Goal: Task Accomplishment & Management: Complete application form

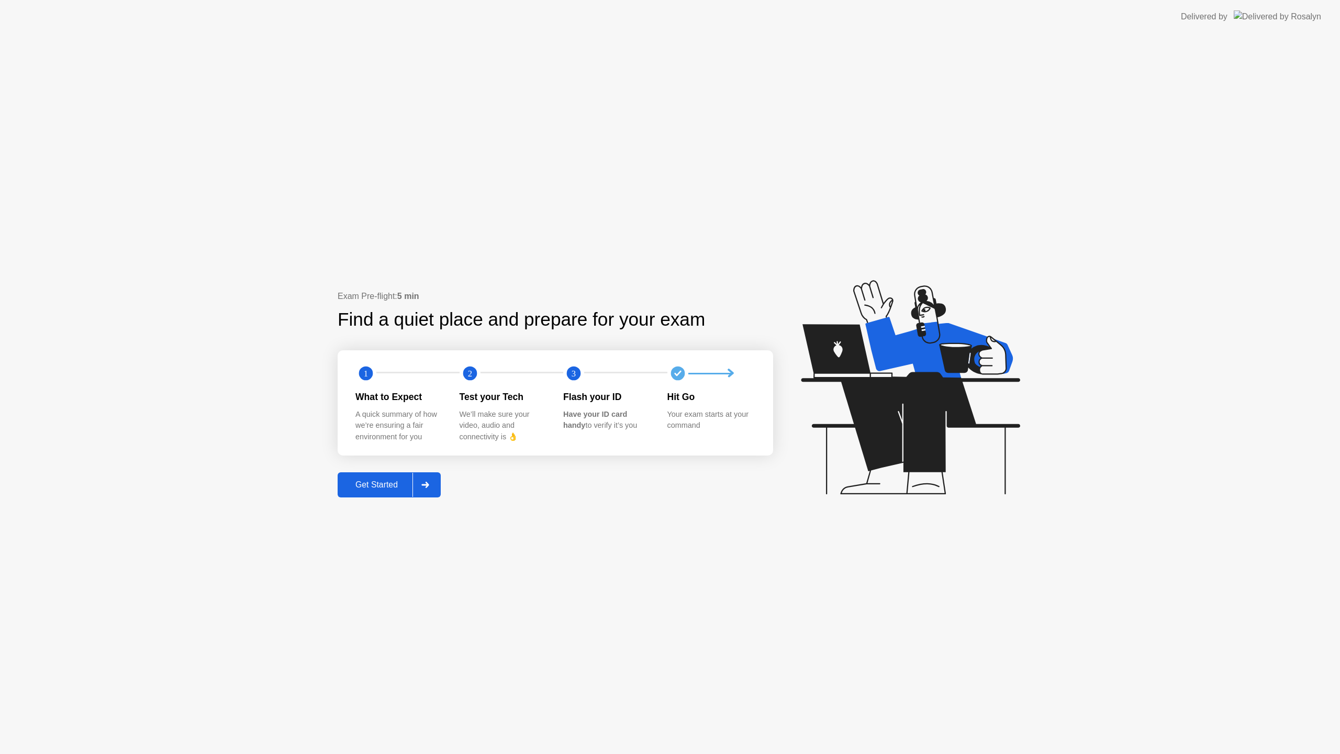
click at [386, 486] on div "Get Started" at bounding box center [377, 484] width 72 height 9
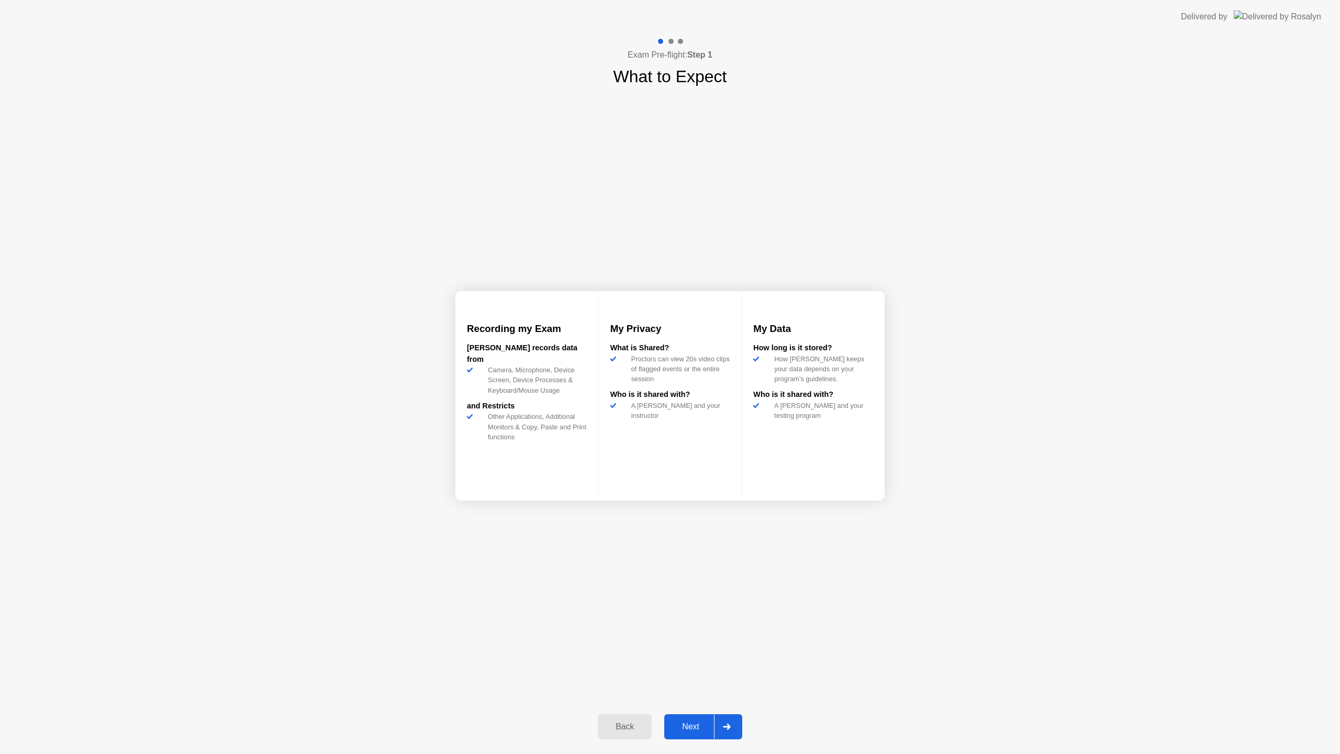
click at [686, 722] on div "Next" at bounding box center [690, 726] width 47 height 9
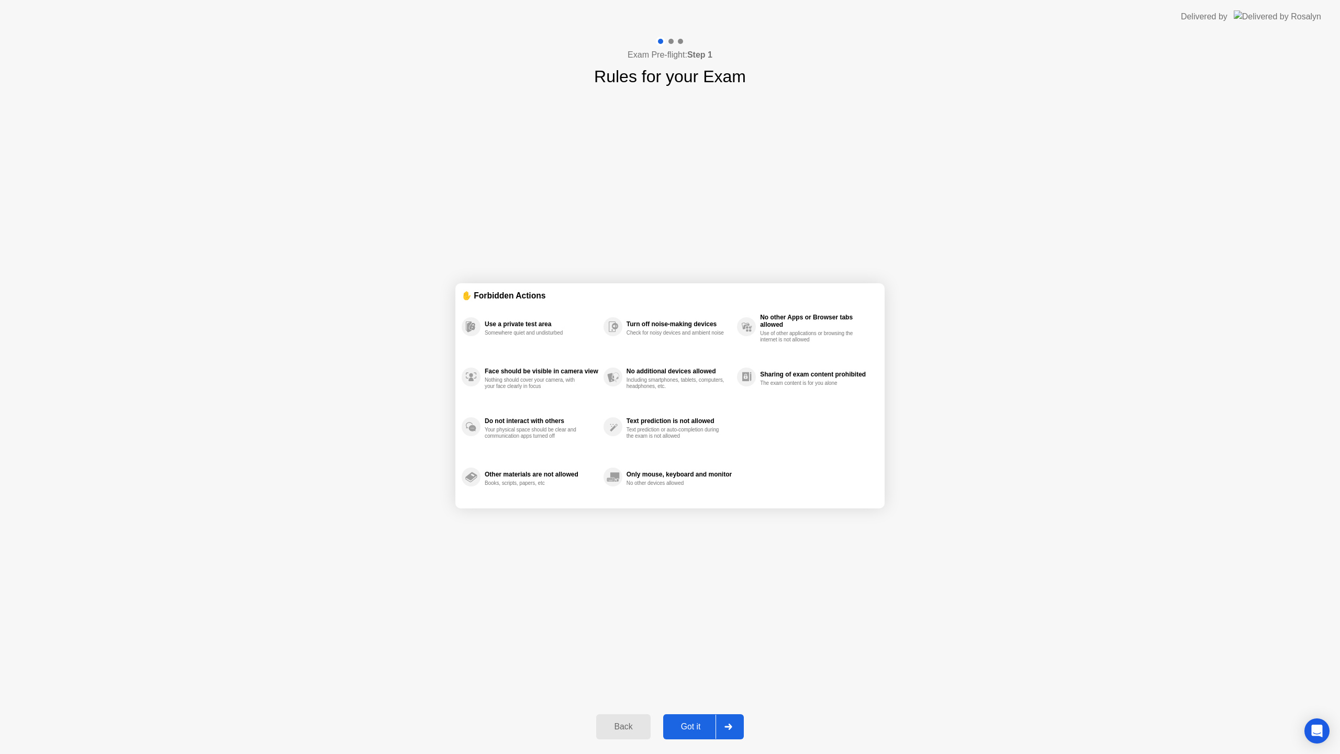
click at [695, 737] on button "Got it" at bounding box center [703, 726] width 81 height 25
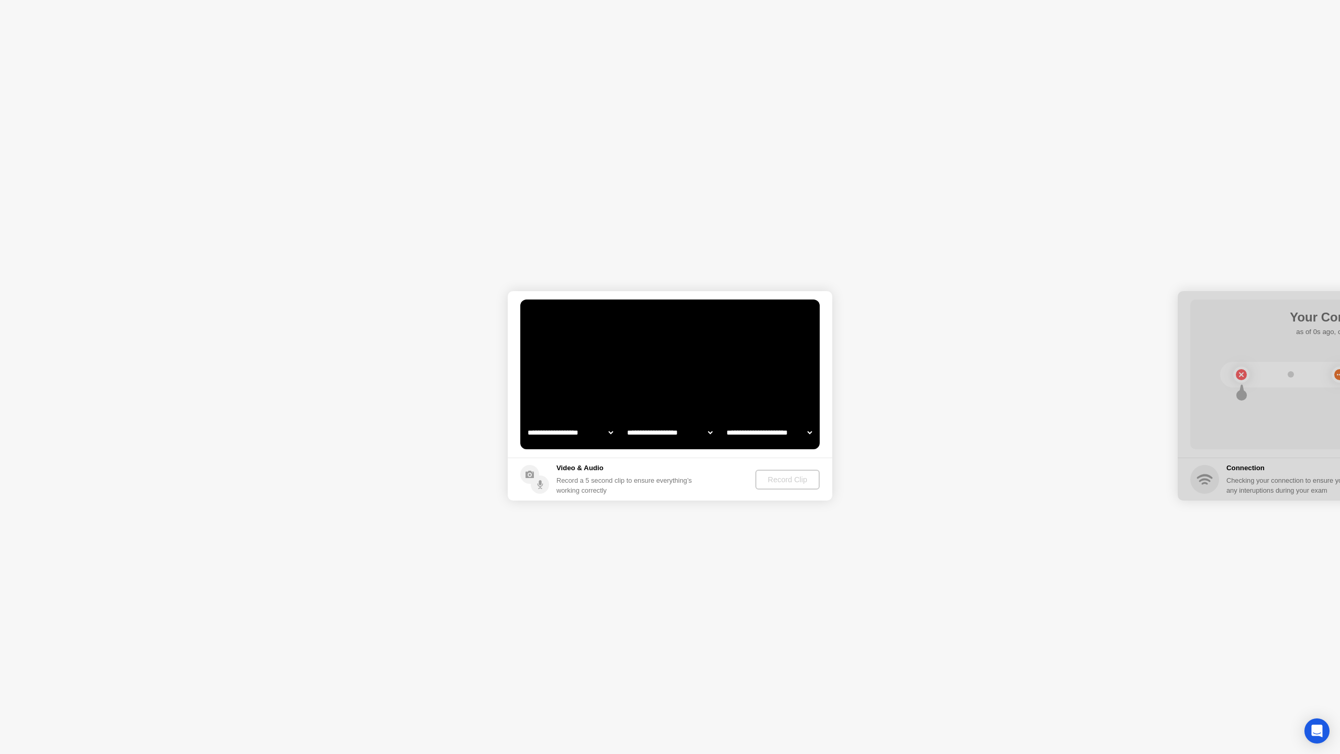
select select "**********"
select select "*******"
click at [693, 731] on div "Next" at bounding box center [690, 729] width 47 height 9
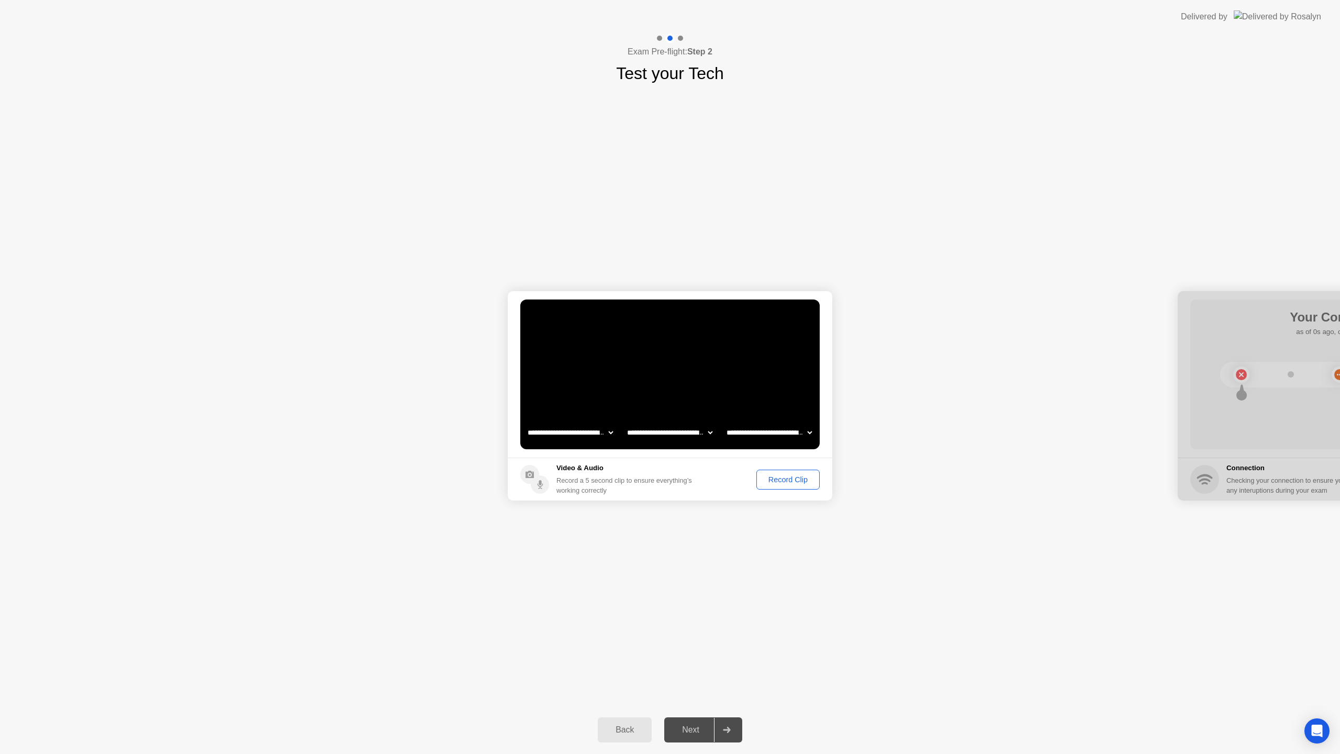
click at [694, 731] on div "Next" at bounding box center [690, 729] width 47 height 9
click at [694, 729] on div "Next" at bounding box center [690, 729] width 47 height 9
click at [799, 482] on div "Record Clip" at bounding box center [788, 479] width 56 height 8
click at [792, 481] on button "Recording 3s" at bounding box center [786, 480] width 67 height 20
click at [688, 725] on div "Next" at bounding box center [690, 729] width 47 height 9
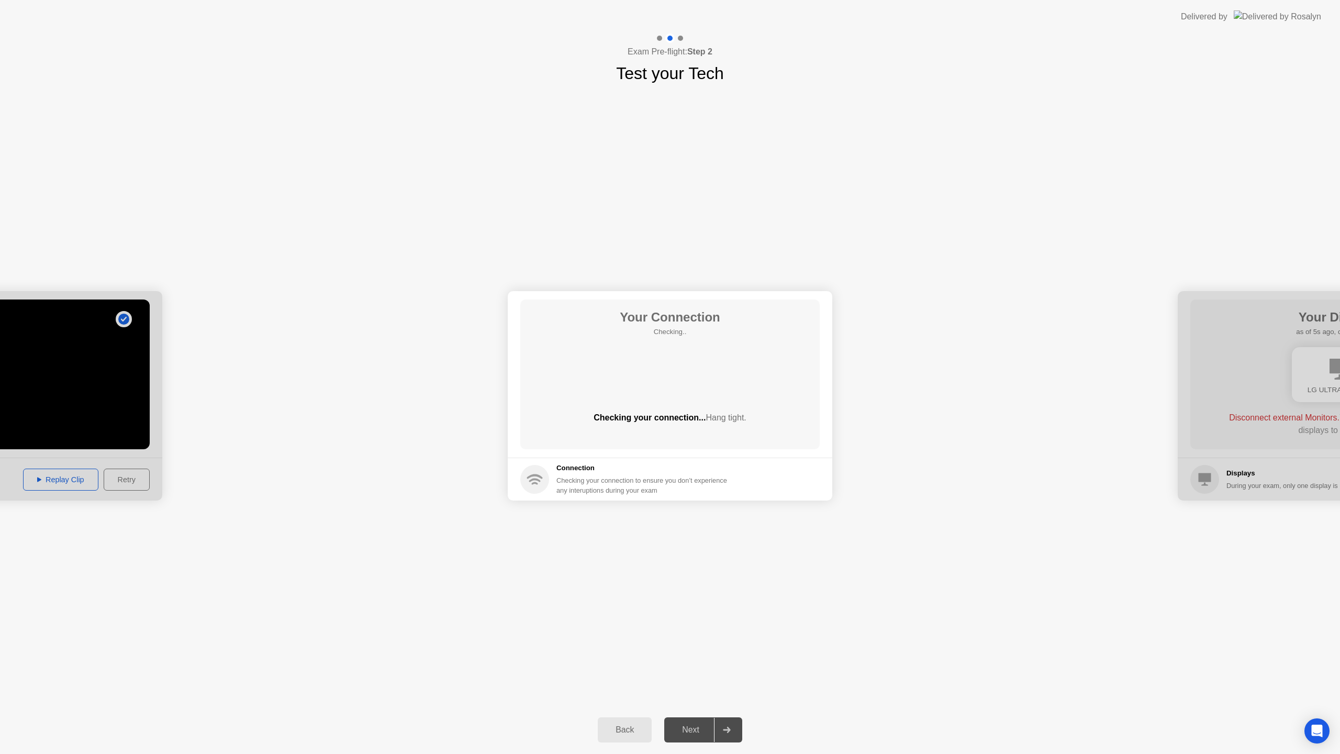
click at [758, 604] on div "**********" at bounding box center [670, 396] width 1340 height 620
click at [672, 721] on button "Next" at bounding box center [703, 729] width 78 height 25
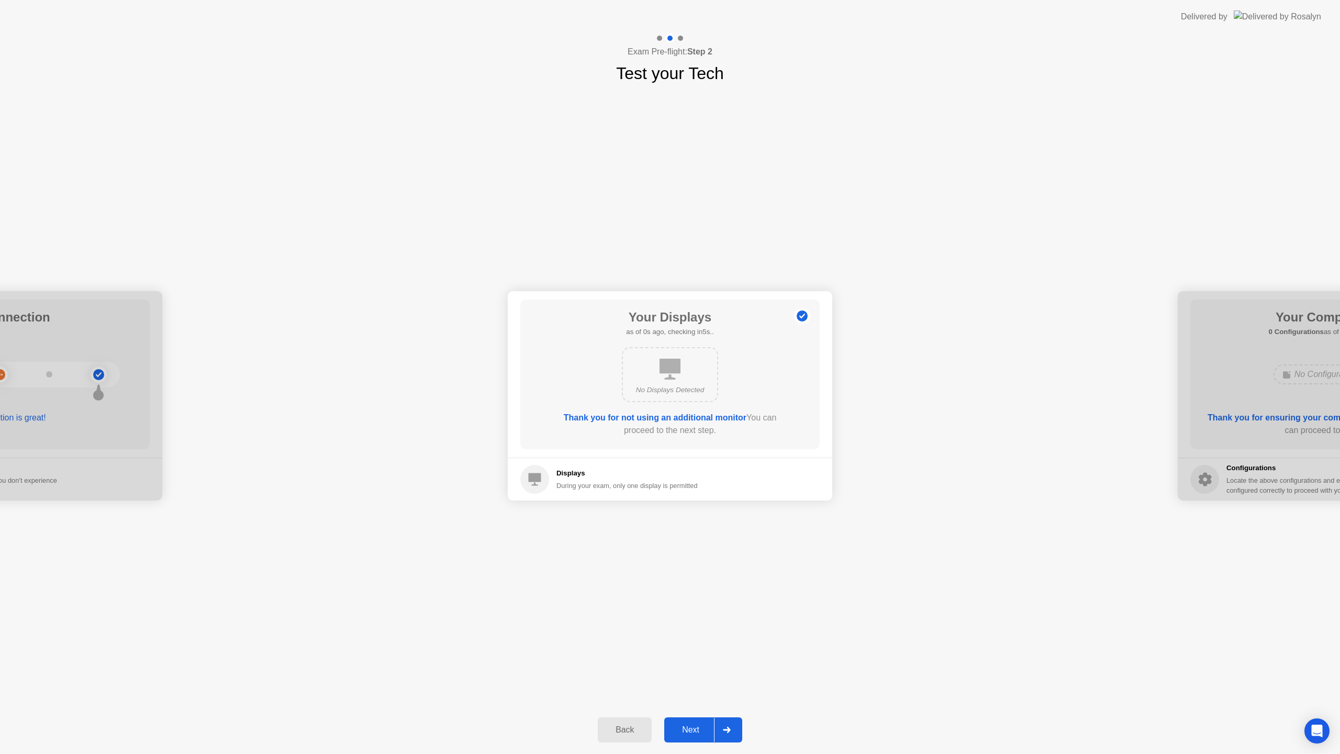
click at [675, 725] on div "Next" at bounding box center [690, 729] width 47 height 9
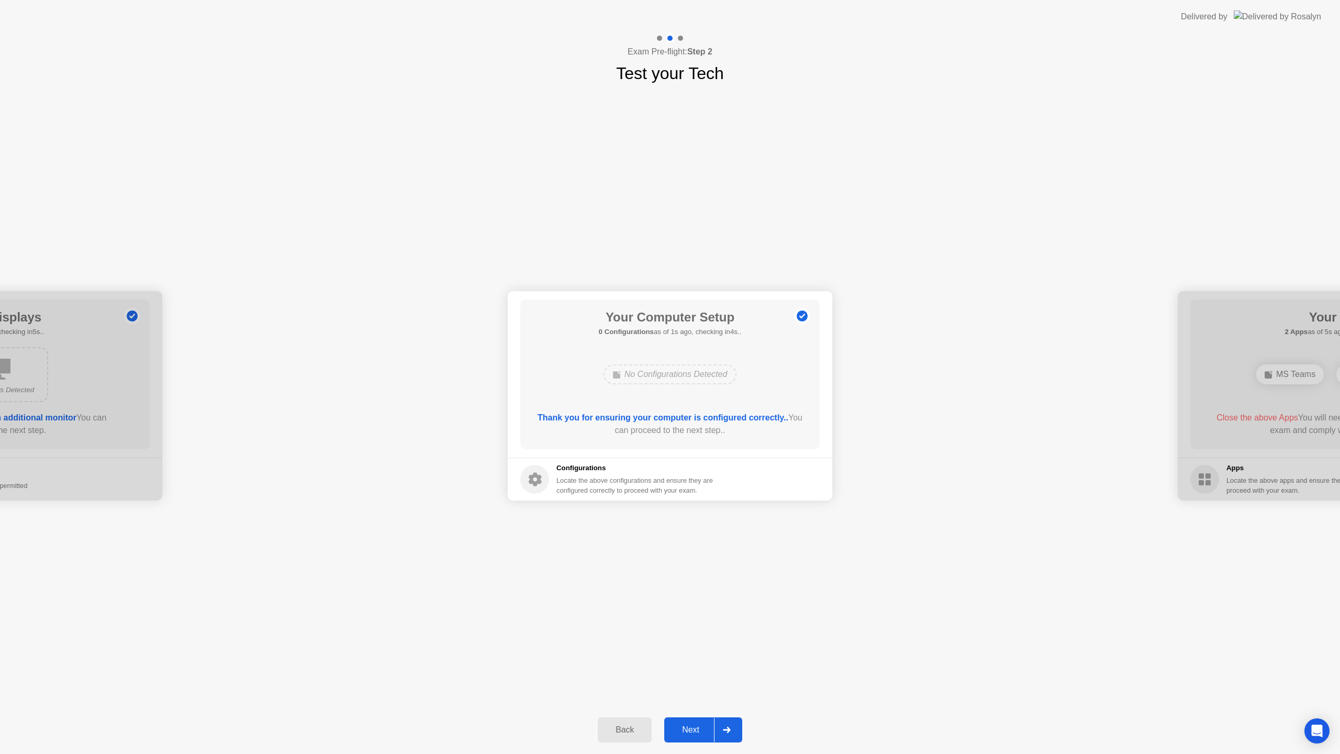
click at [675, 725] on div "Next" at bounding box center [690, 729] width 47 height 9
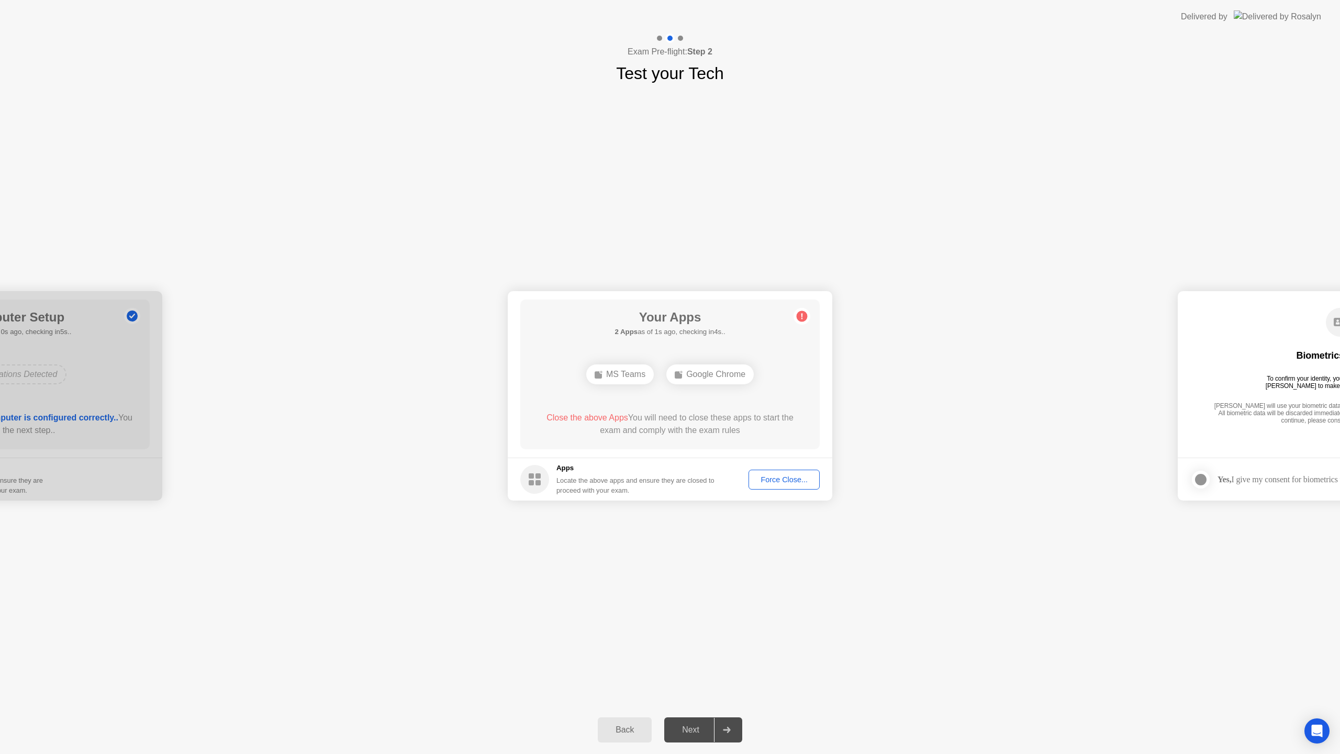
click at [780, 478] on div "Force Close..." at bounding box center [784, 479] width 64 height 8
click at [721, 556] on div "**********" at bounding box center [670, 396] width 1340 height 620
click at [694, 733] on div "Next" at bounding box center [690, 729] width 47 height 9
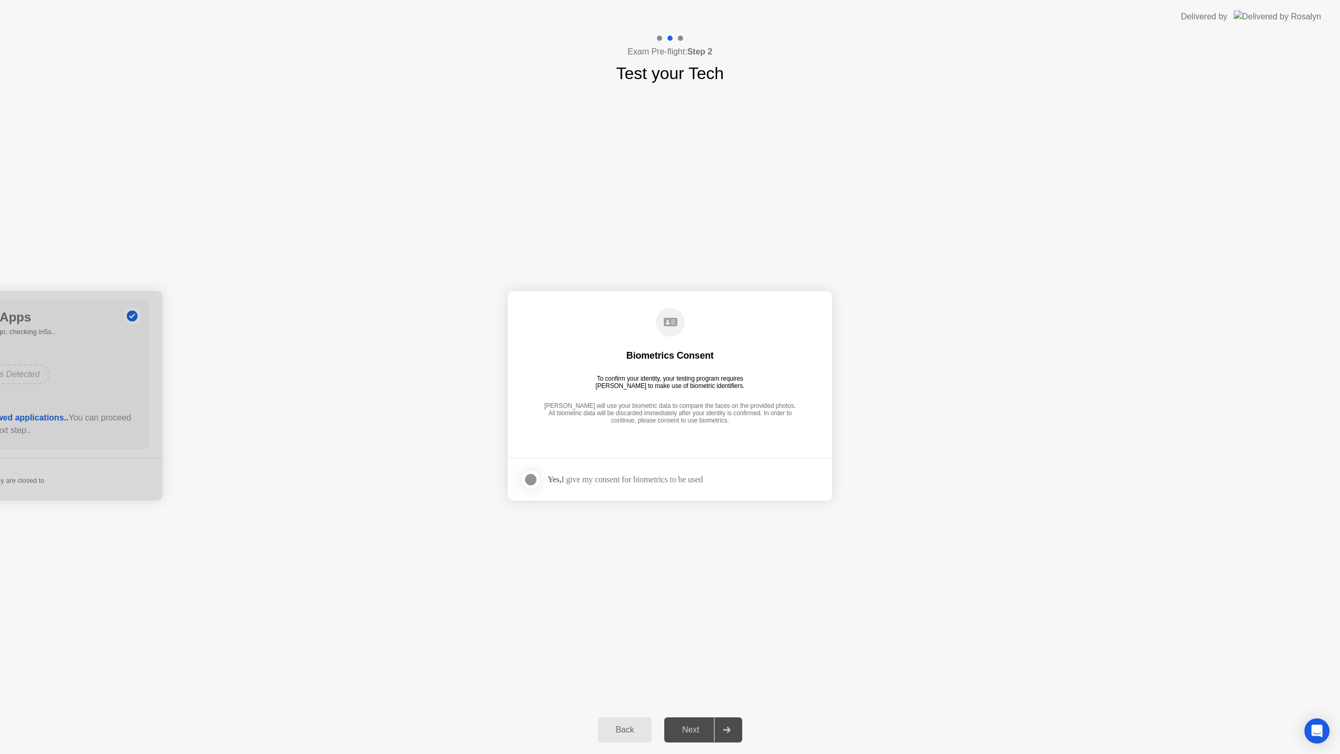
click at [524, 481] on div at bounding box center [530, 479] width 13 height 13
click at [697, 729] on div "Next" at bounding box center [690, 729] width 47 height 9
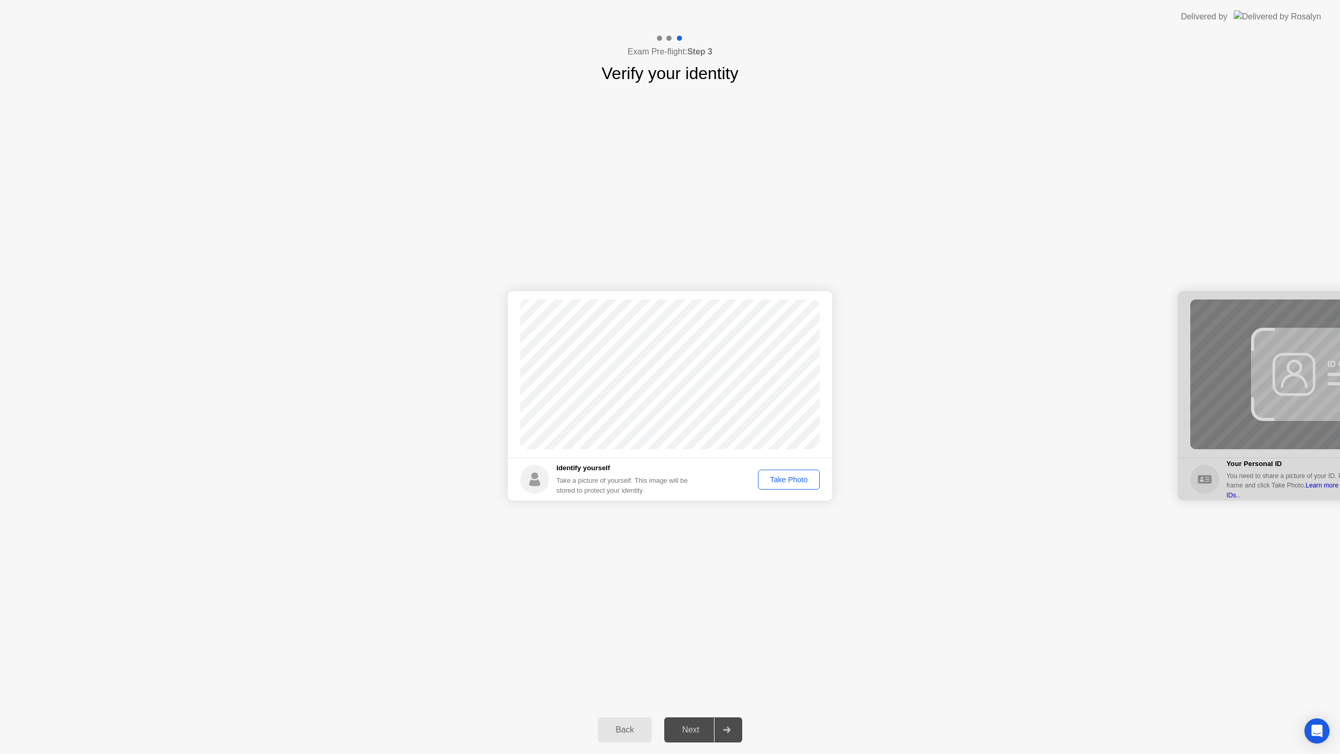
click at [788, 479] on div "Take Photo" at bounding box center [789, 479] width 54 height 8
click at [694, 739] on button "Next" at bounding box center [703, 729] width 78 height 25
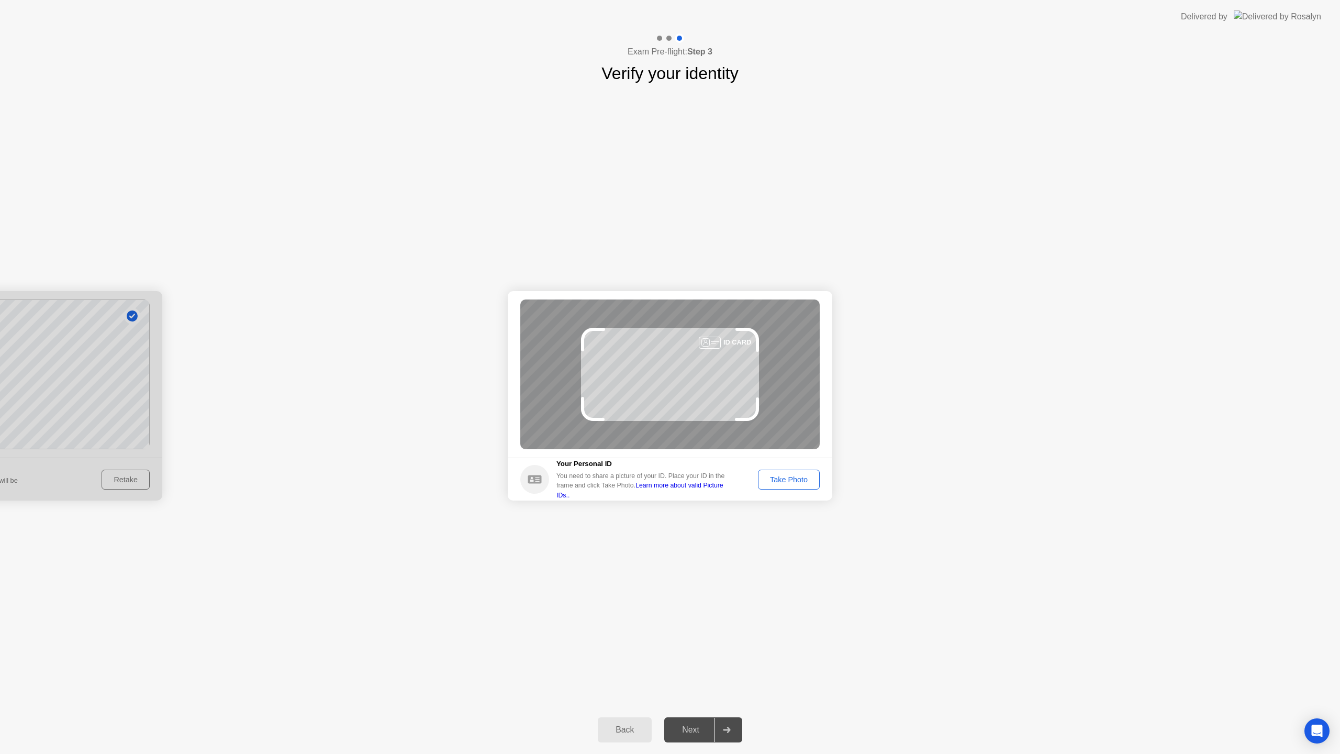
click at [794, 482] on div "Take Photo" at bounding box center [789, 479] width 54 height 8
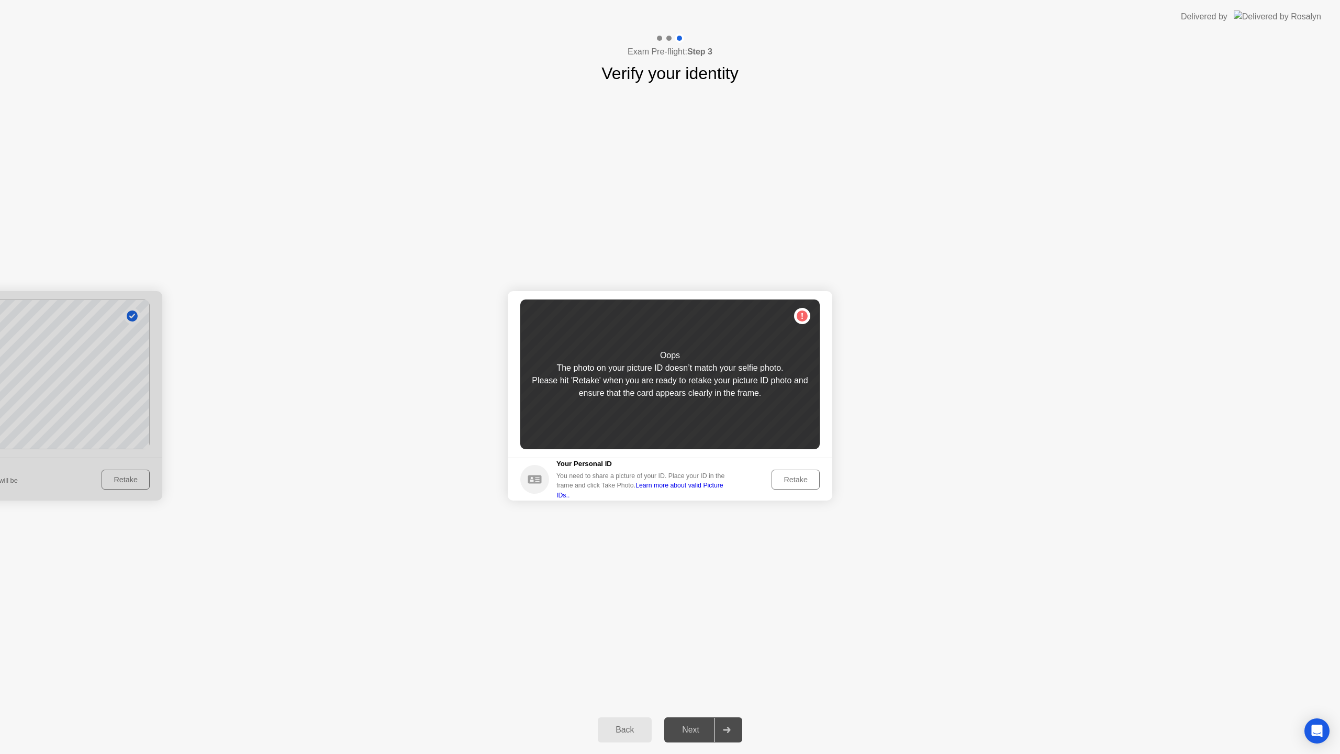
click at [794, 482] on div "Retake" at bounding box center [795, 479] width 41 height 8
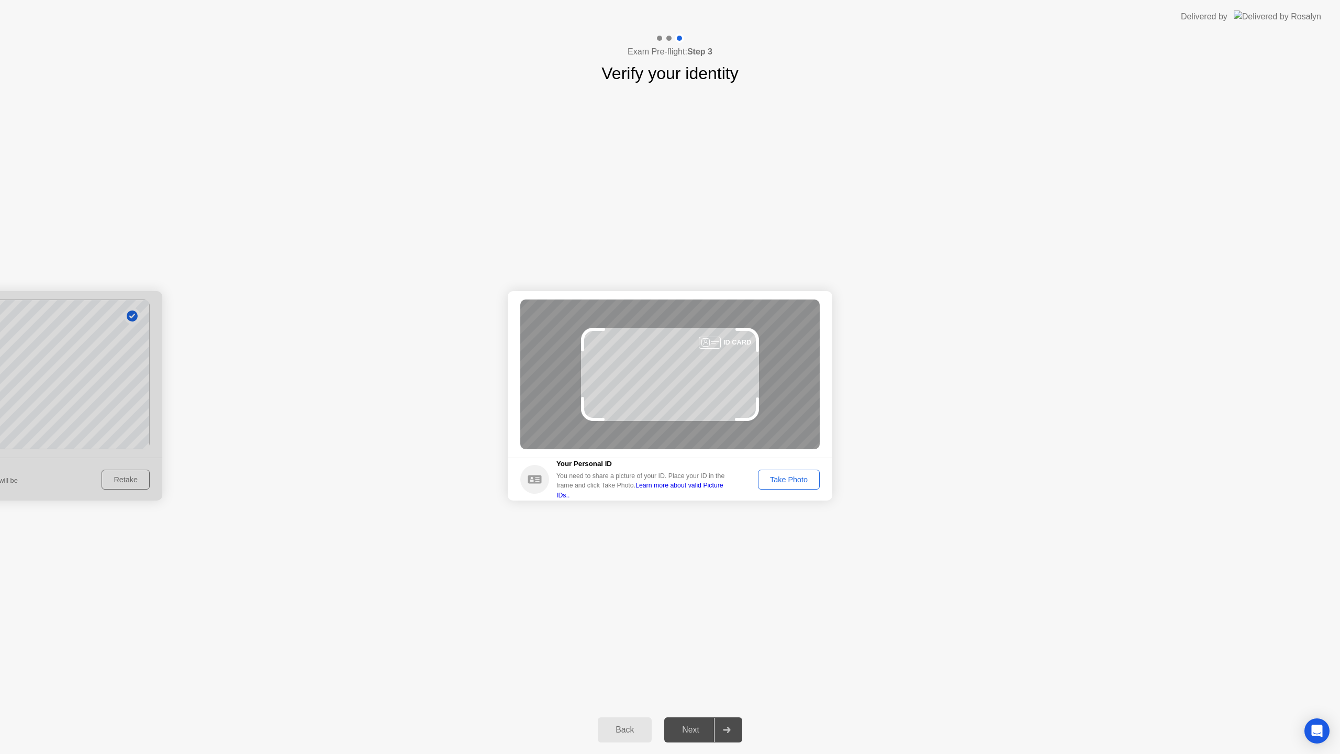
click at [794, 482] on div "Take Photo" at bounding box center [789, 479] width 54 height 8
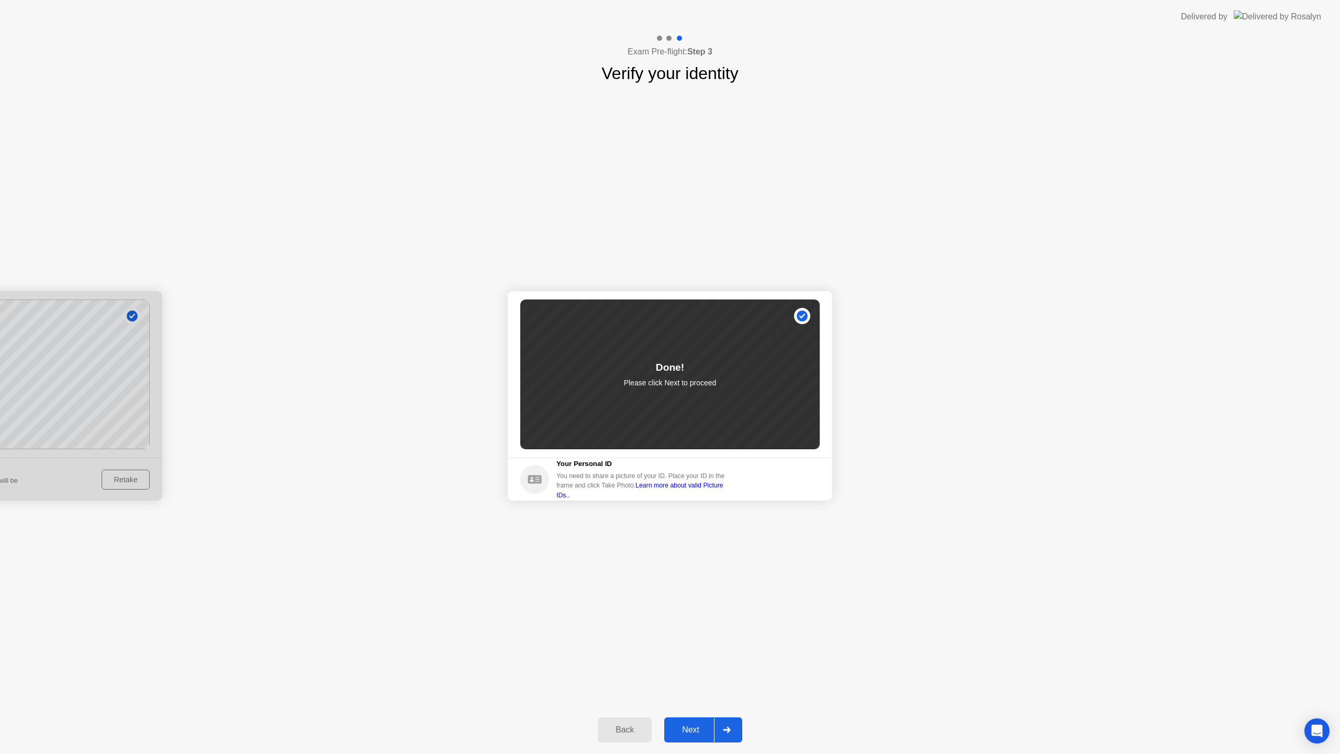
click at [695, 732] on div "Next" at bounding box center [690, 729] width 47 height 9
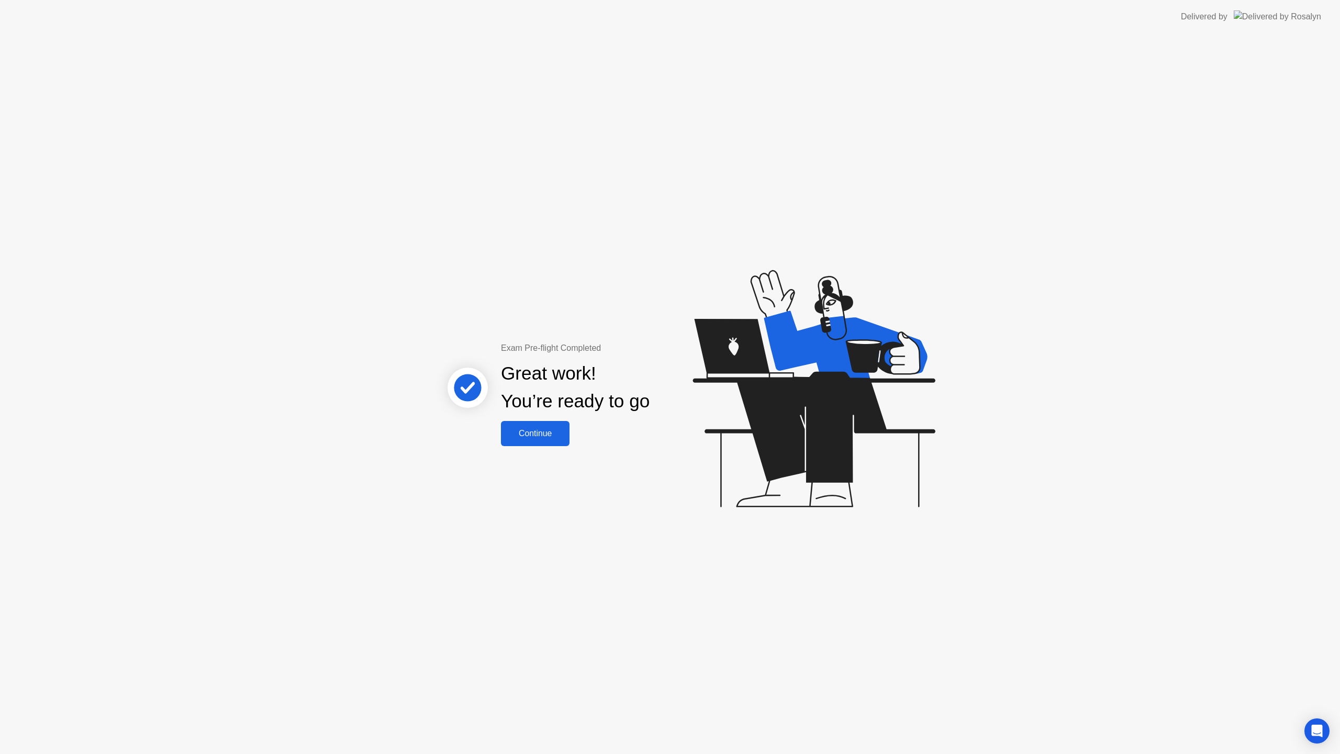
click at [543, 432] on div "Continue" at bounding box center [535, 433] width 62 height 9
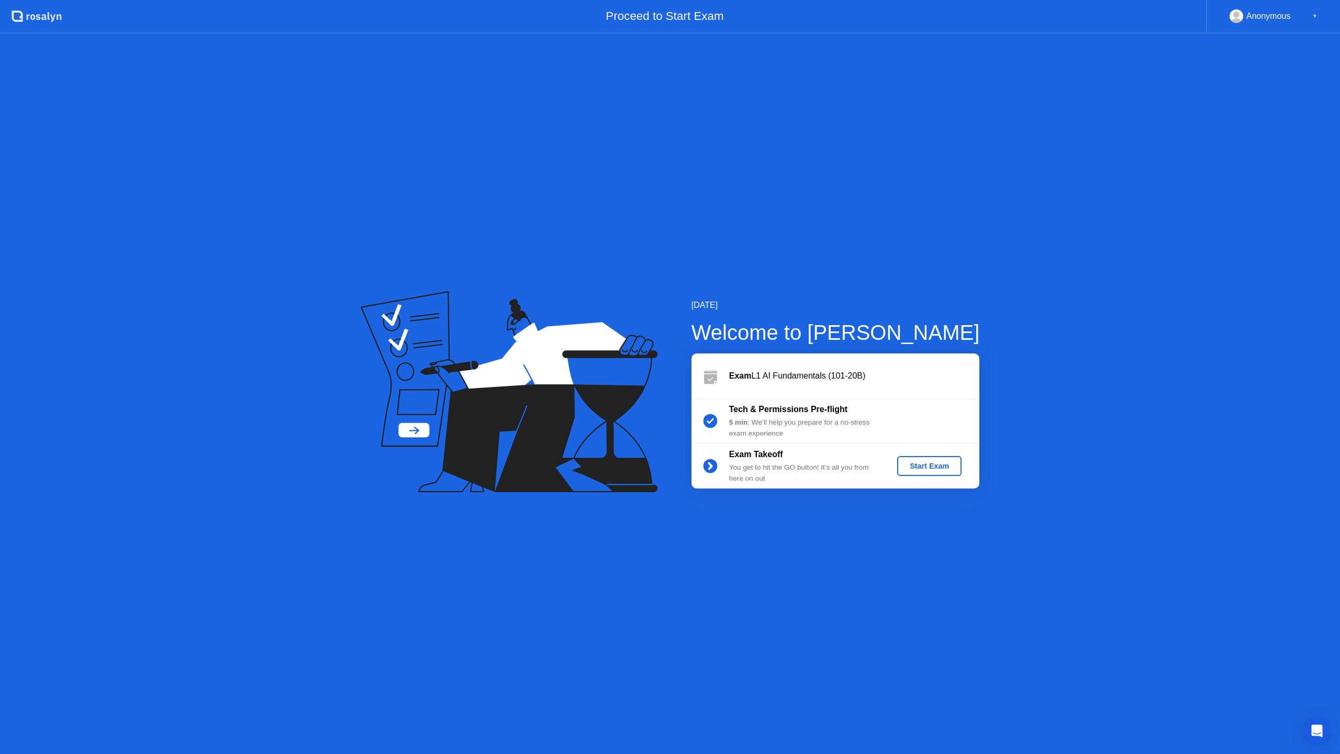
click at [930, 467] on div "Start Exam" at bounding box center [929, 466] width 56 height 8
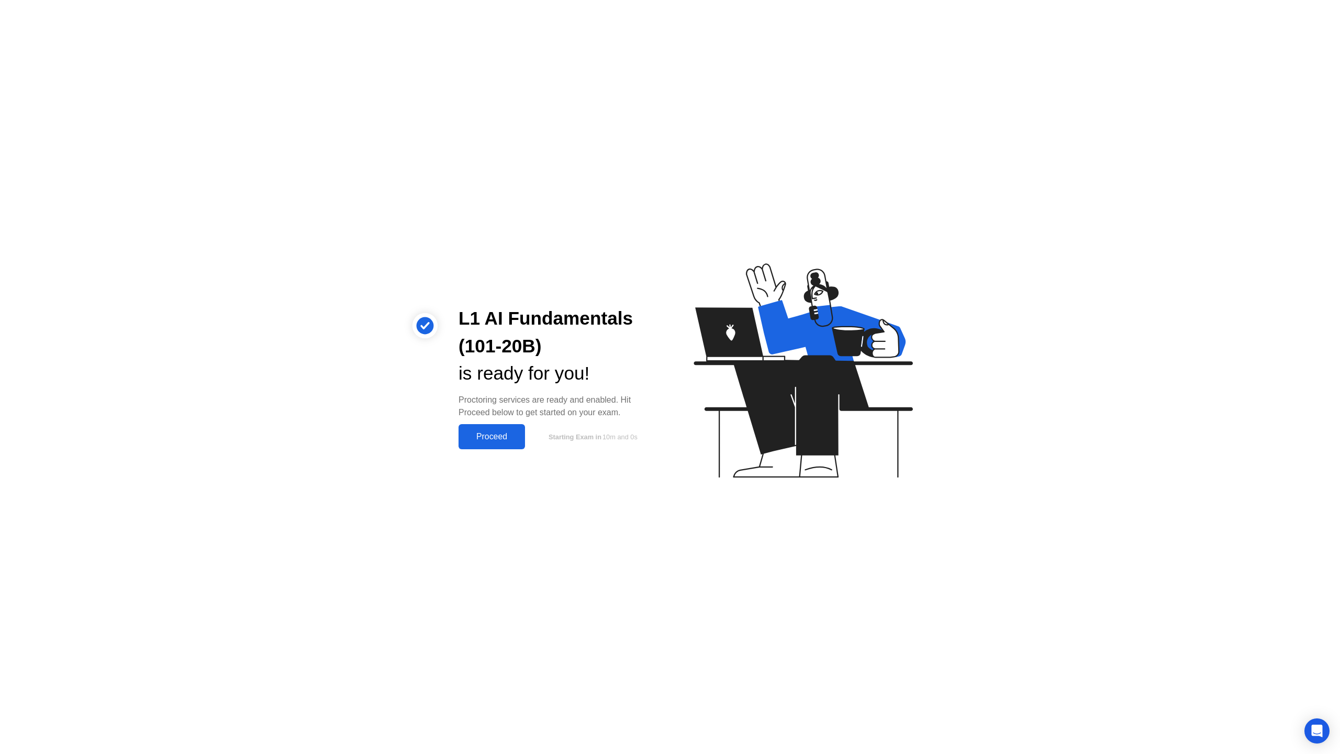
click at [518, 439] on div "Proceed" at bounding box center [492, 436] width 60 height 9
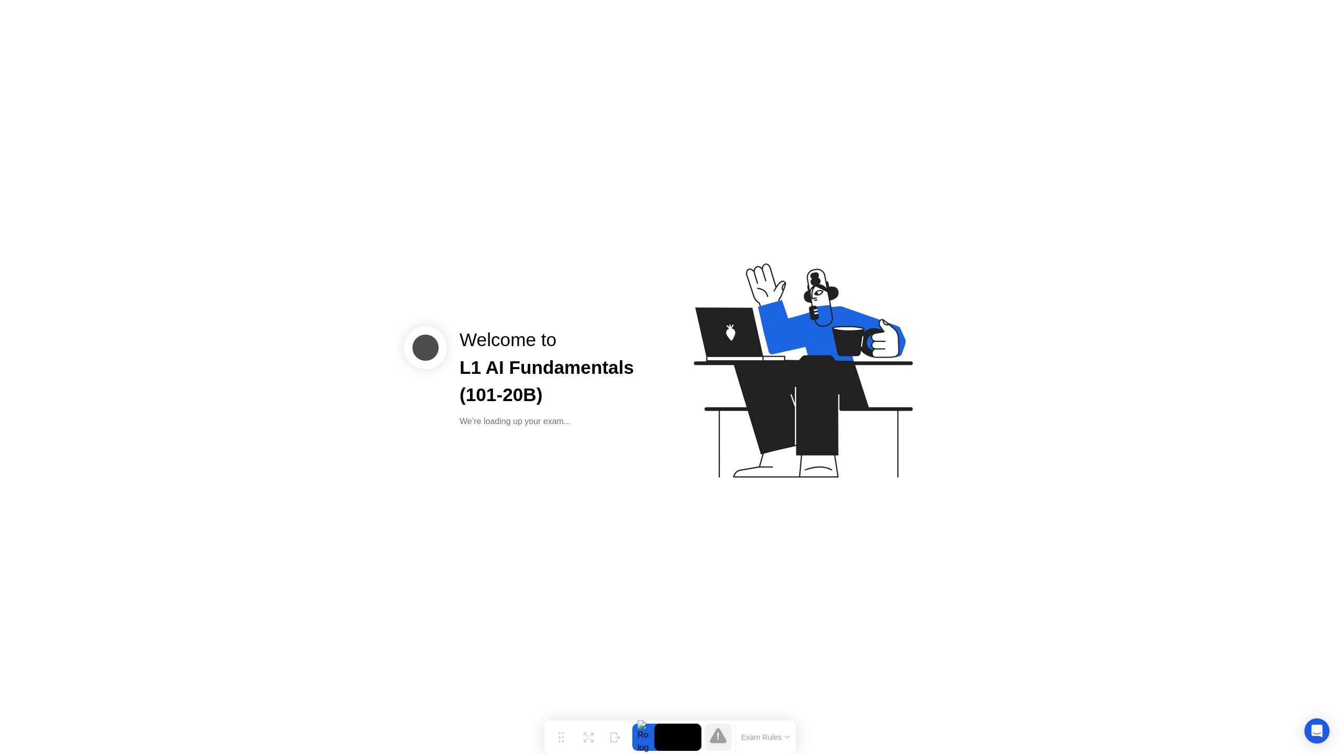
click at [652, 482] on div "Welcome to L1 AI Fundamentals (101-20B) We’re loading up your exam..." at bounding box center [670, 377] width 1340 height 754
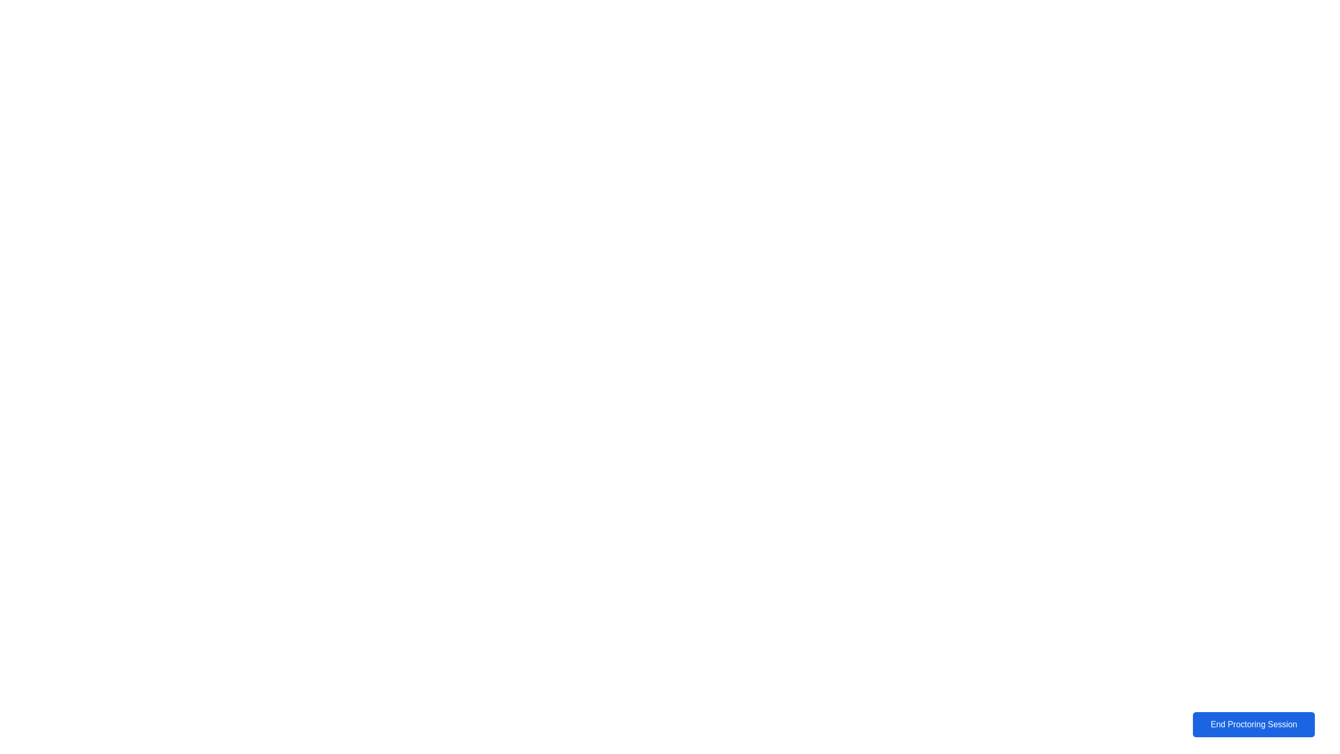
click at [1259, 720] on div "End Proctoring Session" at bounding box center [1253, 724] width 117 height 9
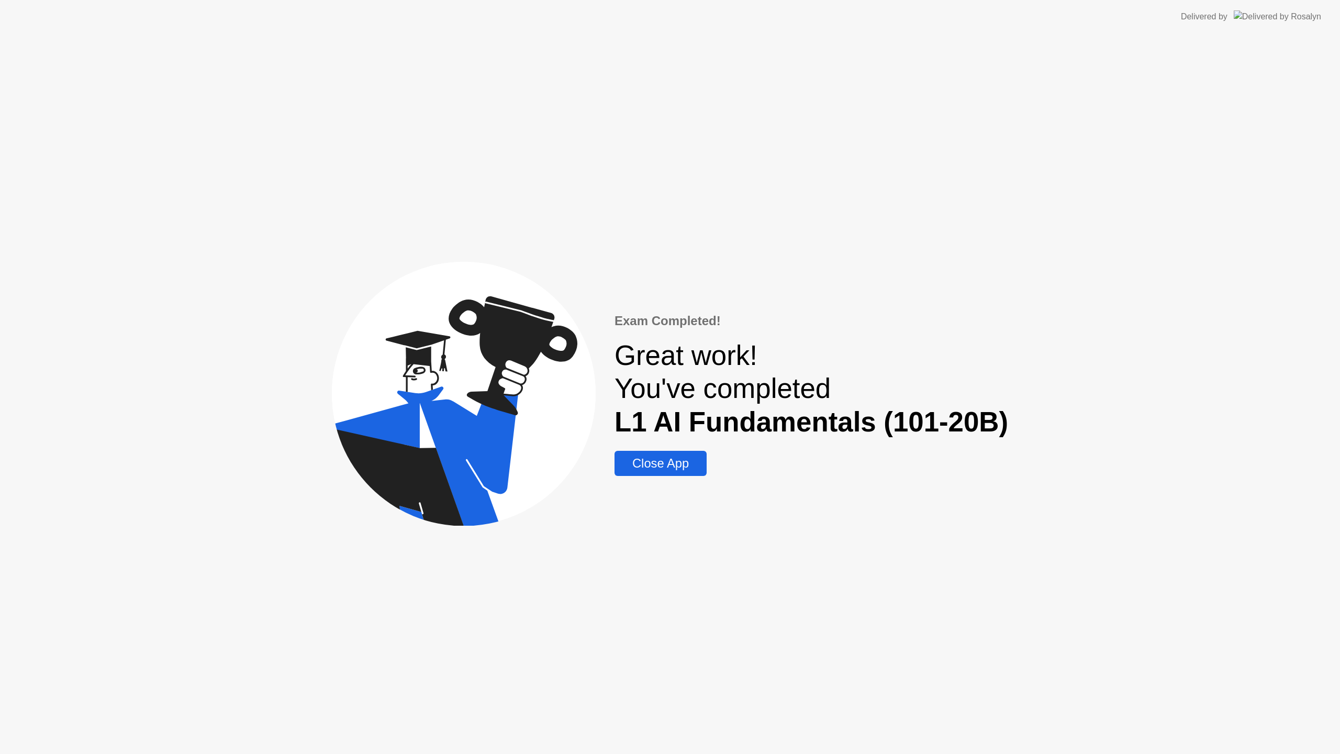
click at [674, 456] on div "Close App" at bounding box center [661, 463] width 86 height 15
